Goal: Task Accomplishment & Management: Use online tool/utility

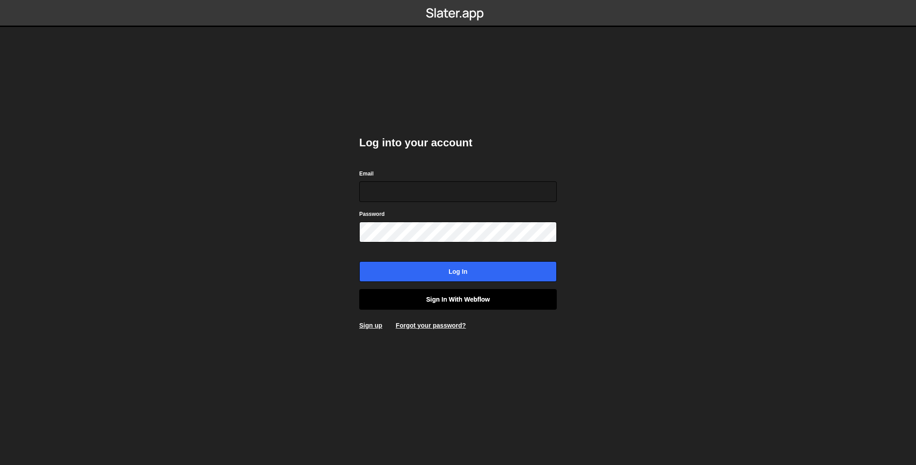
click at [497, 303] on link "Sign in with Webflow" at bounding box center [458, 299] width 198 height 21
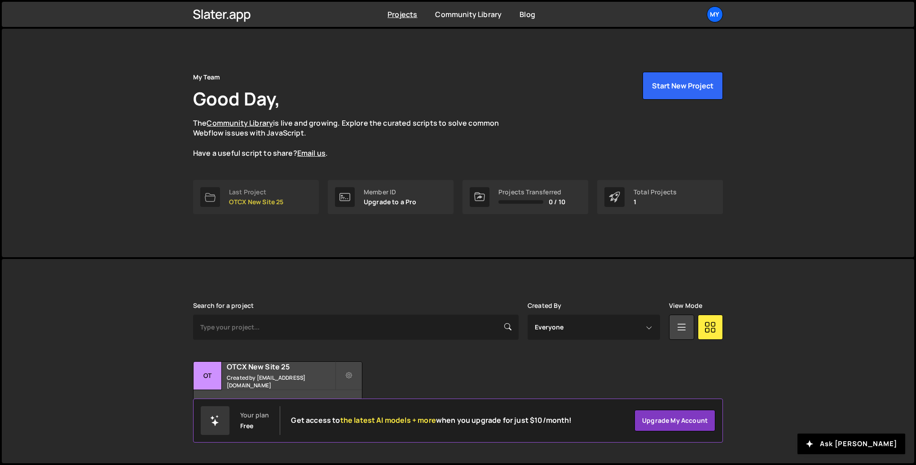
click at [248, 204] on p "OTCX New Site 25" at bounding box center [256, 202] width 55 height 7
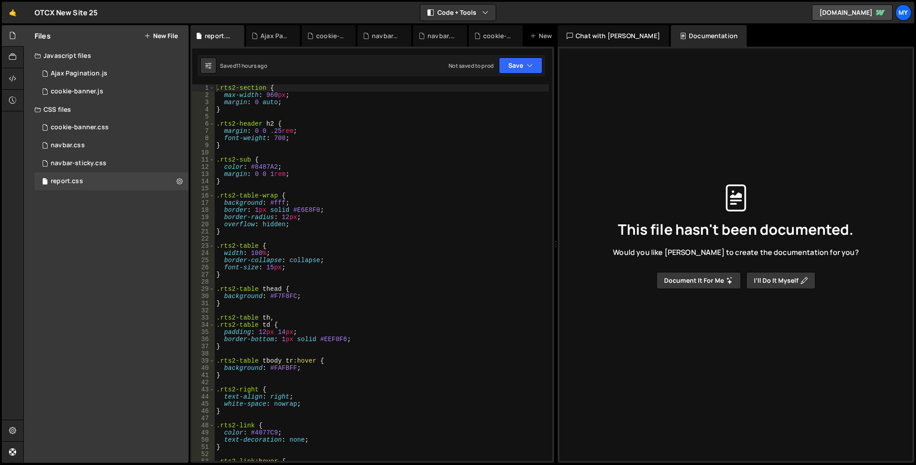
click at [166, 35] on button "New File" at bounding box center [161, 35] width 34 height 7
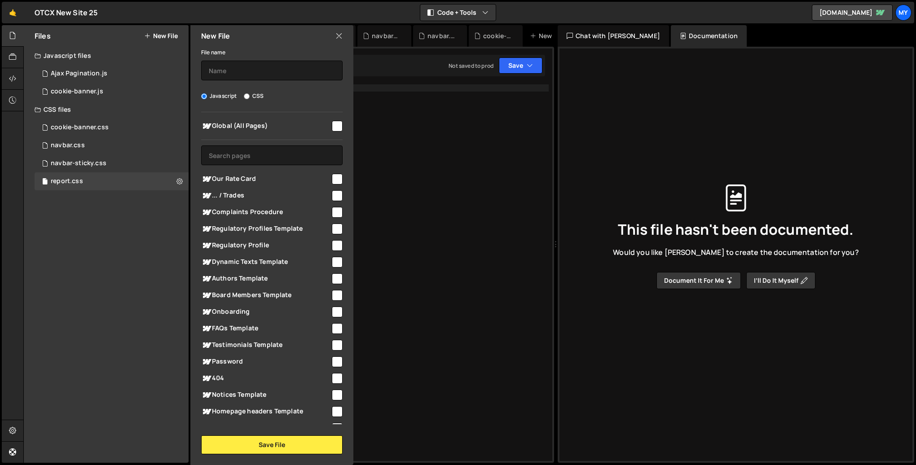
click at [333, 128] on input "checkbox" at bounding box center [337, 126] width 11 height 11
checkbox input "true"
click at [262, 67] on input "text" at bounding box center [271, 71] width 141 height 20
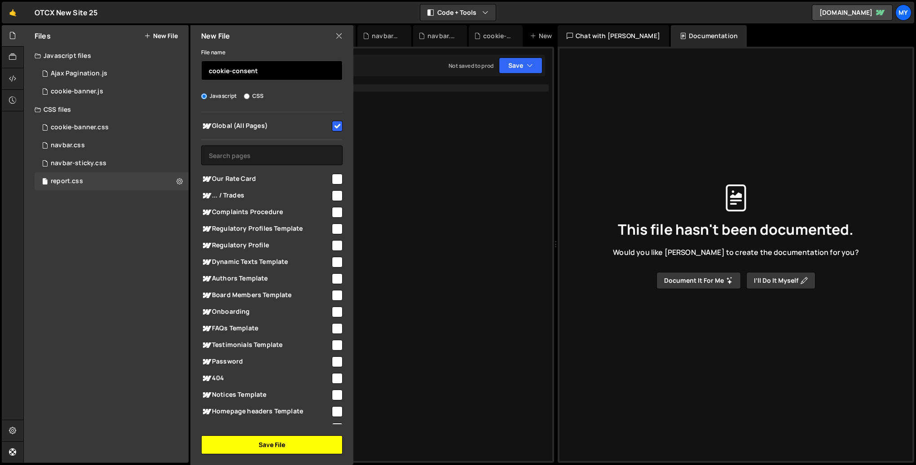
type input "cookie-consent"
click at [276, 444] on button "Save File" at bounding box center [271, 445] width 141 height 19
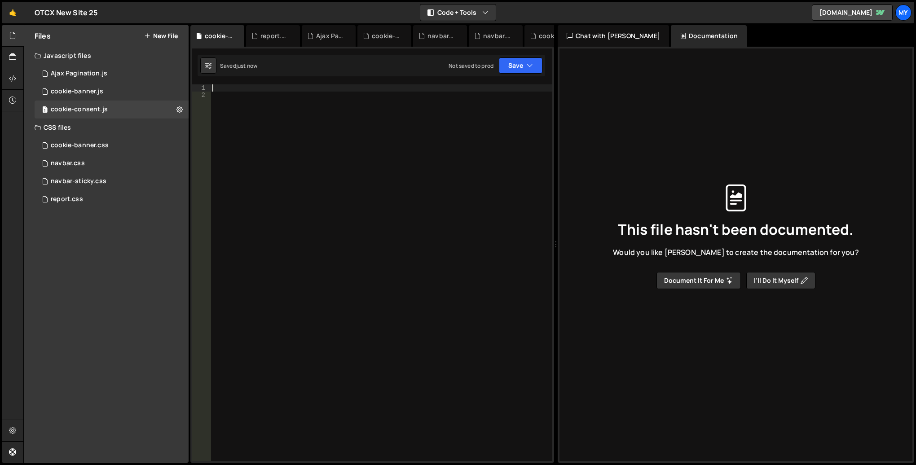
click at [298, 89] on div at bounding box center [382, 279] width 342 height 391
paste textarea "});"
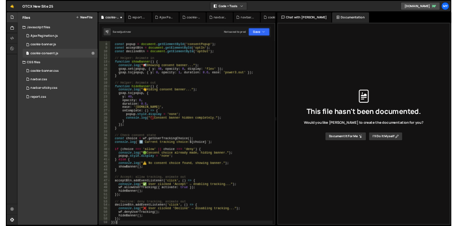
scroll to position [47, 0]
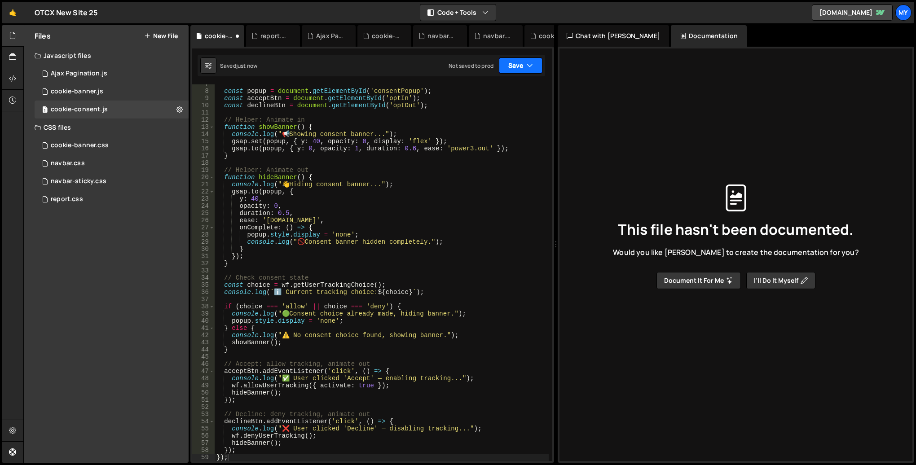
click at [527, 64] on icon "button" at bounding box center [530, 65] width 6 height 9
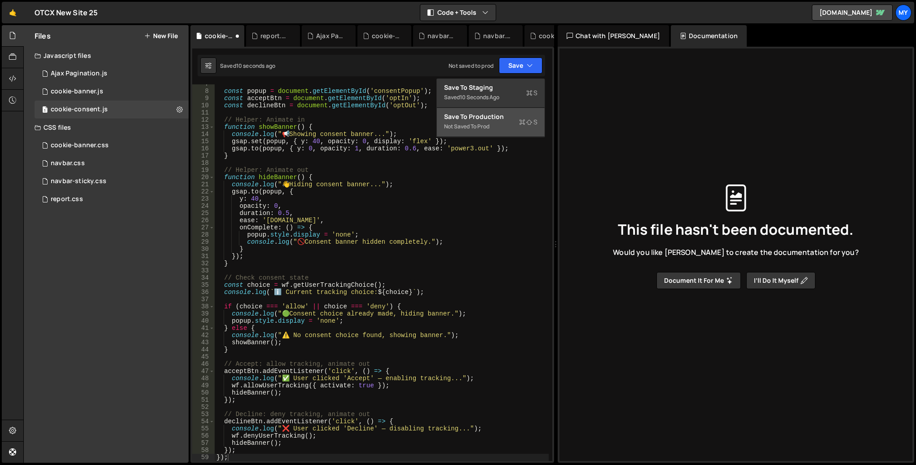
click at [485, 119] on div "Save to Production S" at bounding box center [490, 116] width 93 height 9
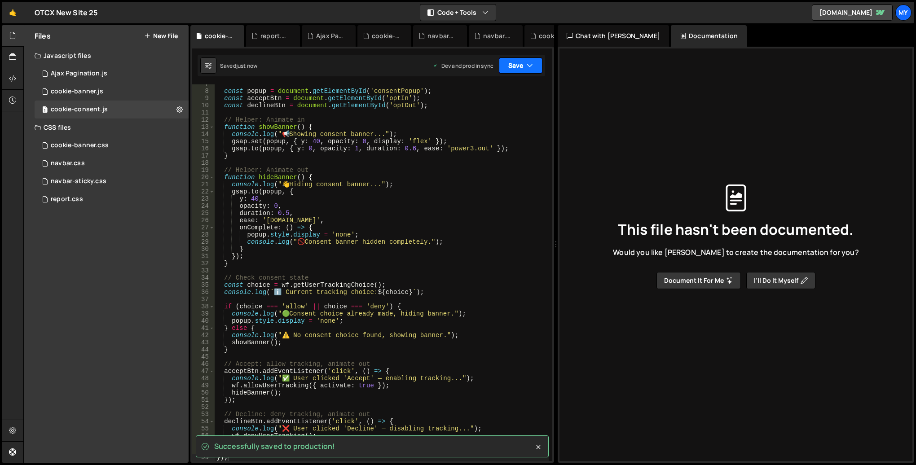
click at [514, 65] on button "Save" at bounding box center [521, 65] width 44 height 16
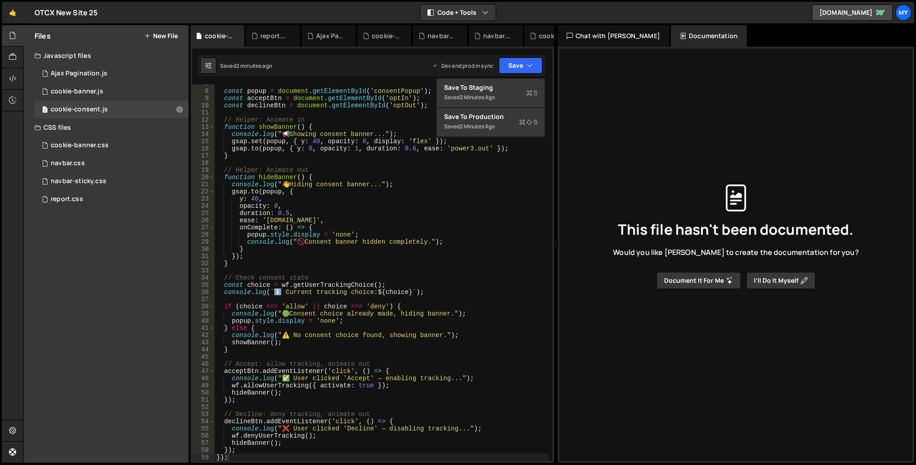
click at [333, 182] on div "const popup = document . getElementById ( 'consentPopup' ) ; const acceptBtn = …" at bounding box center [382, 275] width 334 height 391
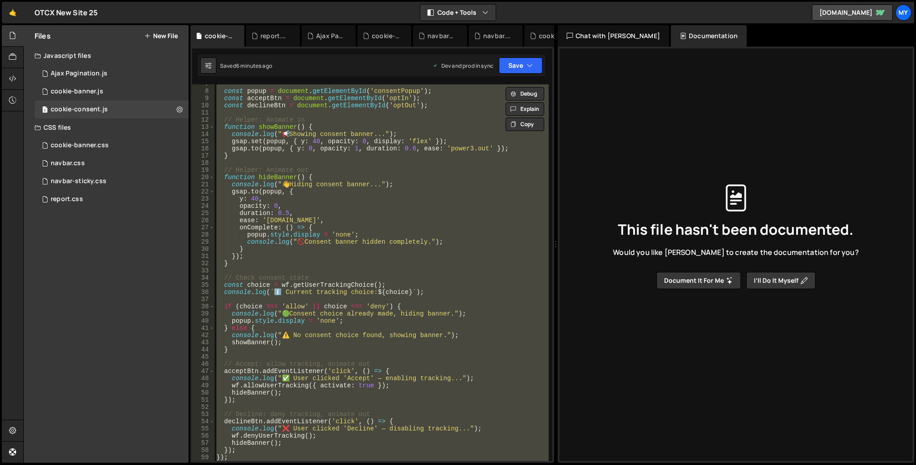
click at [292, 12] on div "🤙 OTCX New Site 25 ⚠️ Code is being edited in another browser Code + Tools Code…" at bounding box center [458, 13] width 913 height 22
click at [356, 192] on div "const popup = document . getElementById ( 'consentPopup' ) ; const acceptBtn = …" at bounding box center [382, 272] width 334 height 377
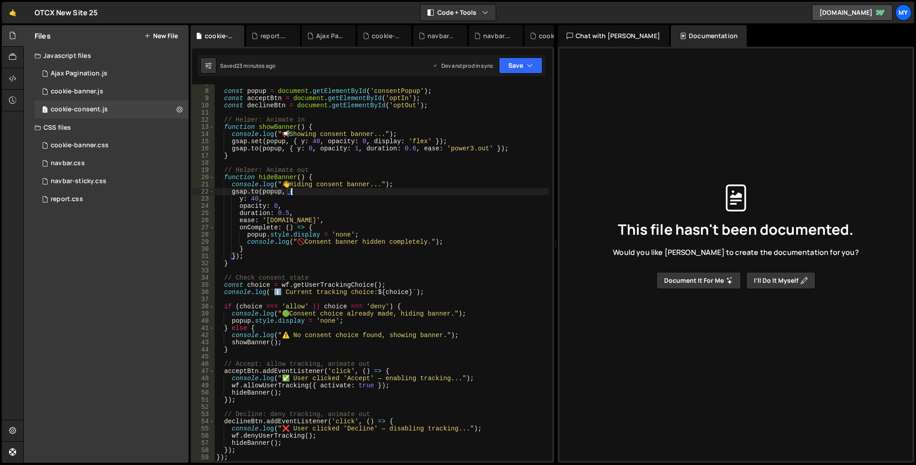
click at [337, 153] on div "const popup = document . getElementById ( 'consentPopup' ) ; const acceptBtn = …" at bounding box center [382, 275] width 334 height 391
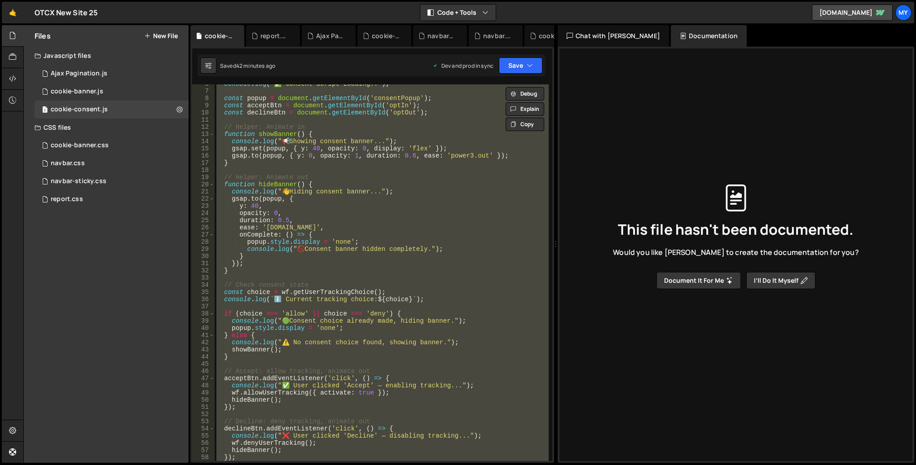
scroll to position [40, 0]
click at [325, 174] on div "console . log ( "✅ Consent Script Loading.." ) ; const popup = document . getEl…" at bounding box center [382, 272] width 334 height 377
type textarea "// Helper: Animate out"
